Goal: Task Accomplishment & Management: Manage account settings

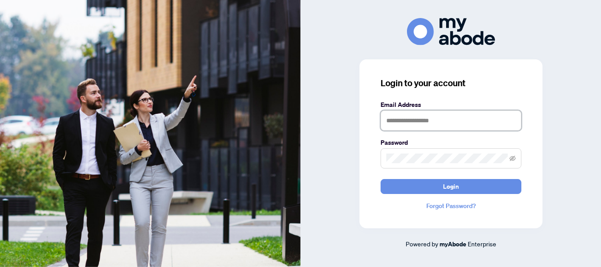
click at [410, 122] on input "text" at bounding box center [450, 120] width 141 height 20
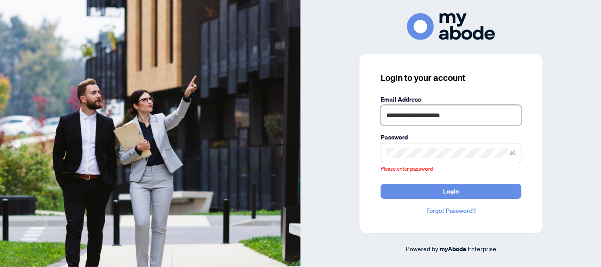
type input "**********"
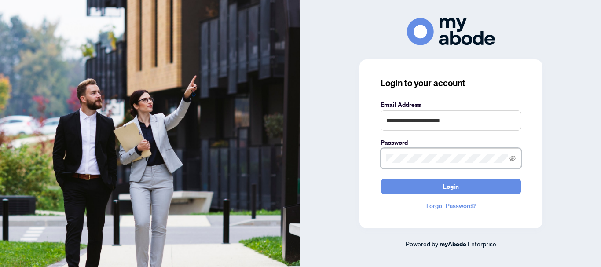
click at [380, 179] on button "Login" at bounding box center [450, 186] width 141 height 15
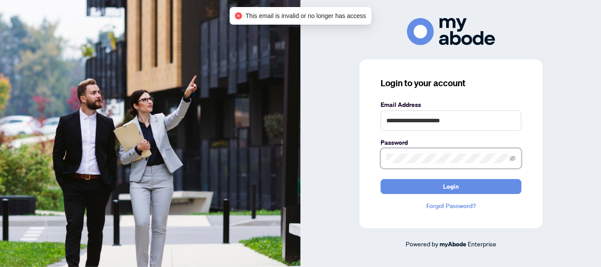
click at [380, 179] on button "Login" at bounding box center [450, 186] width 141 height 15
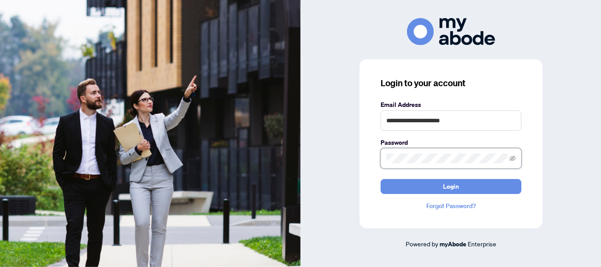
click at [380, 179] on button "Login" at bounding box center [450, 186] width 141 height 15
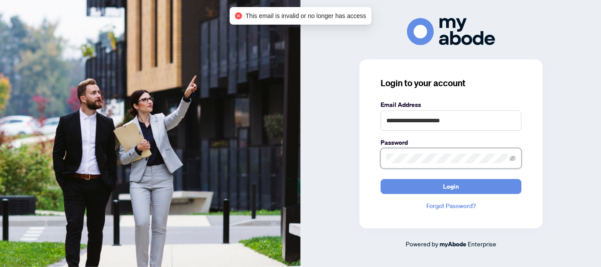
click at [380, 179] on button "Login" at bounding box center [450, 186] width 141 height 15
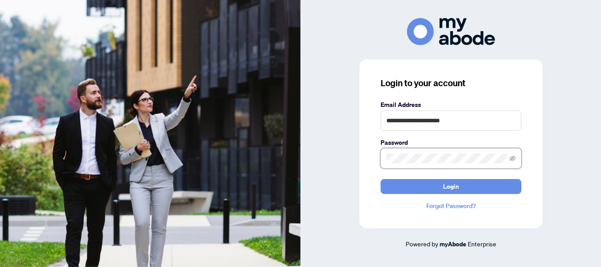
click at [380, 161] on span at bounding box center [450, 158] width 141 height 20
click at [380, 179] on button "Login" at bounding box center [450, 186] width 141 height 15
click at [383, 159] on span at bounding box center [450, 158] width 141 height 20
click at [380, 179] on button "Login" at bounding box center [450, 186] width 141 height 15
click at [511, 154] on span at bounding box center [512, 158] width 6 height 10
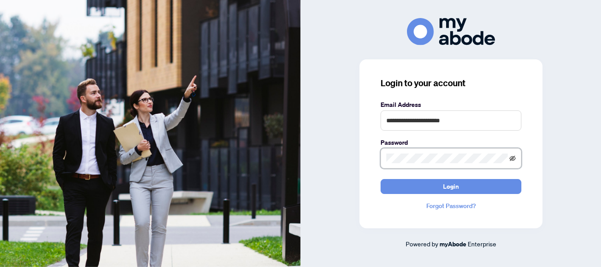
click at [513, 157] on icon "eye-invisible" at bounding box center [512, 158] width 6 height 6
